Goal: Find specific page/section: Find specific page/section

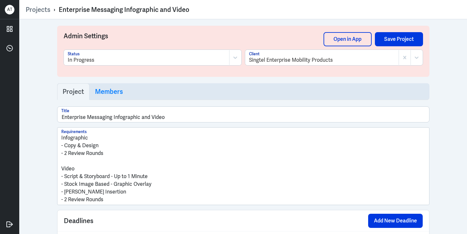
click at [38, 8] on link "Projects" at bounding box center [38, 9] width 25 height 8
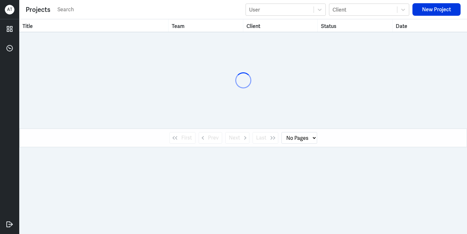
click at [73, 12] on input "text" at bounding box center [150, 10] width 186 height 10
select select "1"
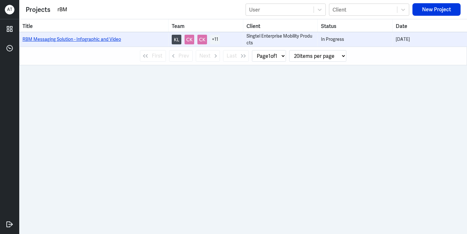
type input "rBM"
click at [65, 39] on link "RBM Messaging Solution - Infographic and Video" at bounding box center [71, 39] width 99 height 6
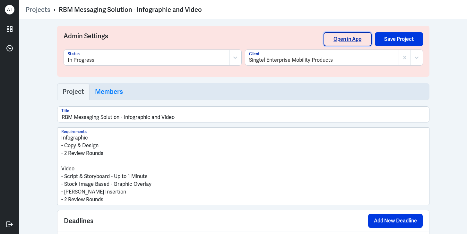
click at [337, 41] on link "Open in App" at bounding box center [348, 39] width 48 height 14
click at [42, 9] on link "Projects" at bounding box center [38, 9] width 25 height 8
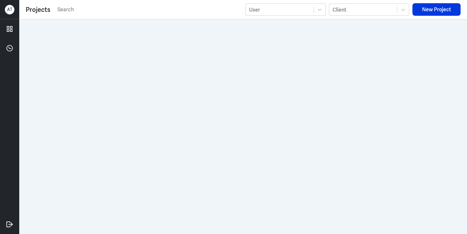
click at [79, 9] on input "text" at bounding box center [150, 10] width 186 height 10
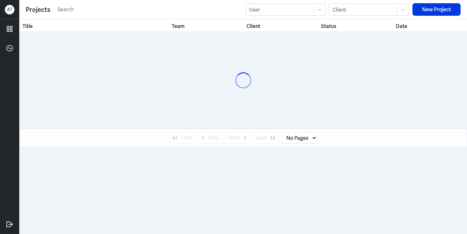
select select "1"
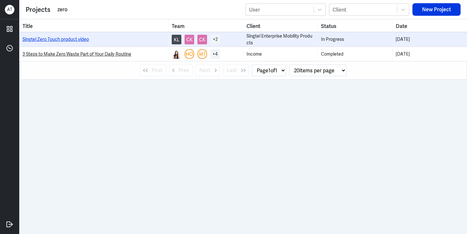
type input "zero"
click at [60, 40] on link "Singtel Zero Touch product video" at bounding box center [55, 39] width 66 height 6
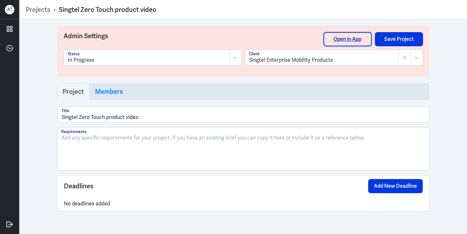
click at [339, 40] on link "Open in App" at bounding box center [348, 39] width 48 height 14
